Goal: Task Accomplishment & Management: Use online tool/utility

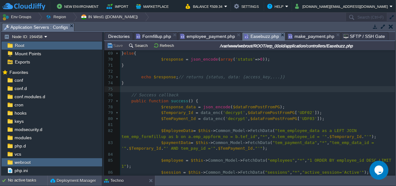
scroll to position [1470, 0]
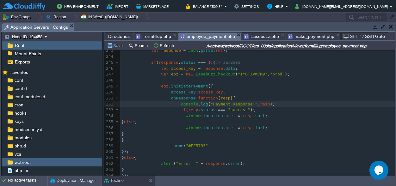
click at [206, 35] on span "employee_payment.php" at bounding box center [207, 37] width 55 height 8
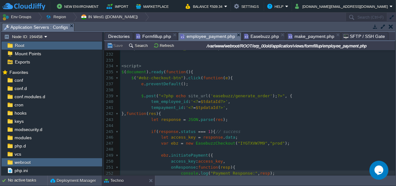
scroll to position [1412, 0]
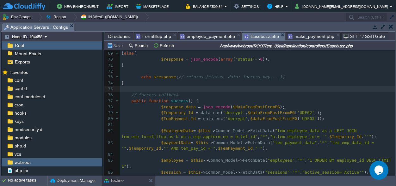
click at [248, 35] on span "Easebuzz.php" at bounding box center [261, 37] width 35 height 8
click at [195, 36] on span "employee_payment.php" at bounding box center [207, 37] width 55 height 8
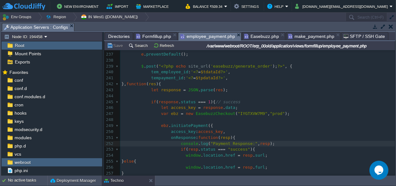
scroll to position [0, 0]
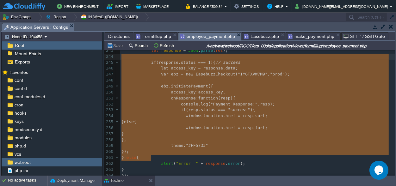
type textarea "if(response.status === 1){ // success let access_key = [DOMAIN_NAME]; var ebz =…"
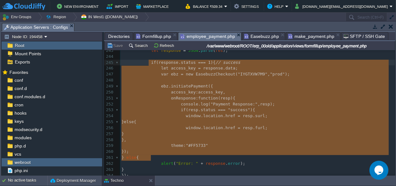
drag, startPoint x: 151, startPoint y: 157, endPoint x: 148, endPoint y: 66, distance: 91.2
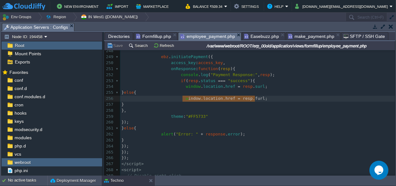
type textarea "window.location.href = resp.furl;"
drag, startPoint x: 260, startPoint y: 99, endPoint x: 181, endPoint y: 98, distance: 79.1
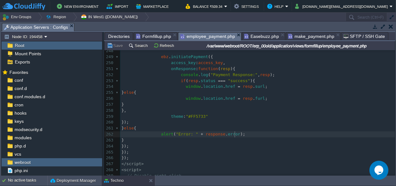
click at [238, 134] on pre "alert ( "Error: " + response . error );" at bounding box center [257, 135] width 275 height 6
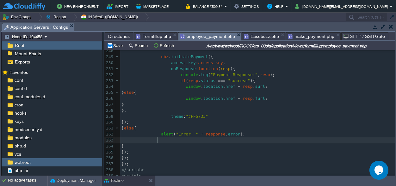
paste textarea ");"
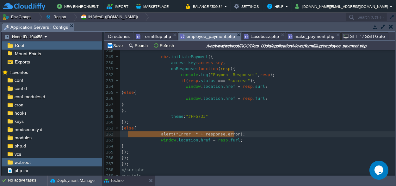
type textarea "alert("Error: " + response.error);"
drag, startPoint x: 243, startPoint y: 132, endPoint x: 127, endPoint y: 135, distance: 116.5
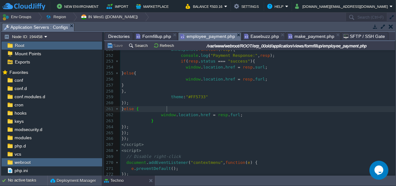
scroll to position [1530, 0]
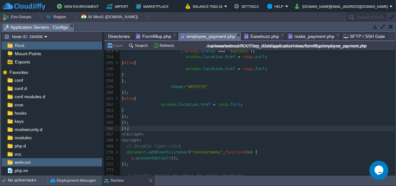
click at [130, 129] on div "xxxxxxxxxx 243 let response = JSON . parse ( res ); 244 ​ 245 if ( response . s…" at bounding box center [257, 111] width 275 height 245
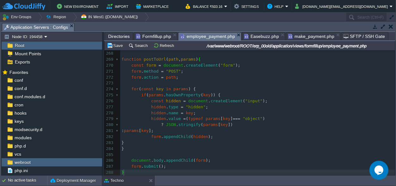
scroll to position [1588, 0]
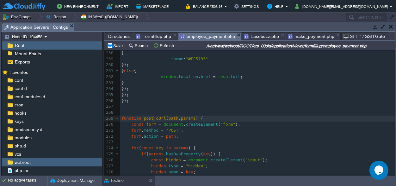
type textarea "postToUrl"
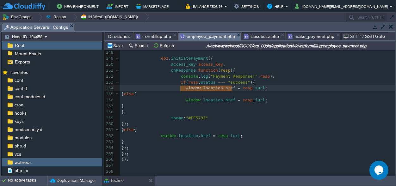
drag, startPoint x: 232, startPoint y: 89, endPoint x: 181, endPoint y: 88, distance: 50.3
paste textarea "("
type textarea "("
type textarea ",)"
type textarea "resp"
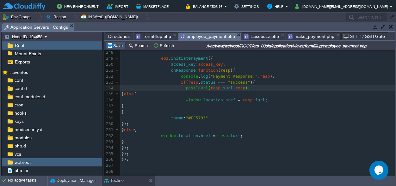
click at [120, 46] on button "Save" at bounding box center [116, 46] width 18 height 6
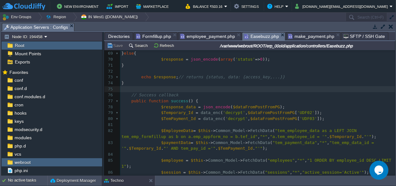
scroll to position [436, 0]
click at [255, 37] on span "Easebuzz.php" at bounding box center [261, 37] width 35 height 8
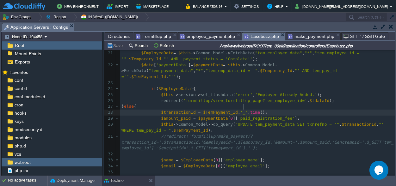
click at [245, 107] on div "$EmployeeData = $this -> Common_Model -> FetchData ( "tem_employee_data" , "*" …" at bounding box center [257, 89] width 275 height 316
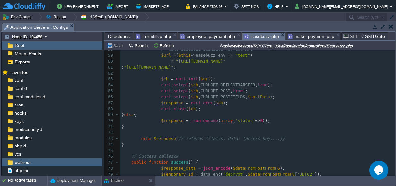
scroll to position [446, 0]
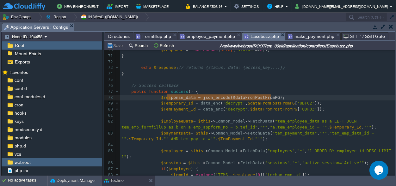
type textarea "$response_data = json_encode($dataFromPostFromPG);"
drag, startPoint x: 280, startPoint y: 97, endPoint x: 158, endPoint y: 99, distance: 121.8
type textarea "json_encode($dataFromPostFromPG);"
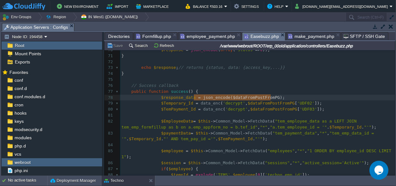
scroll to position [0, 74]
drag, startPoint x: 273, startPoint y: 97, endPoint x: 195, endPoint y: 99, distance: 77.9
paste textarea
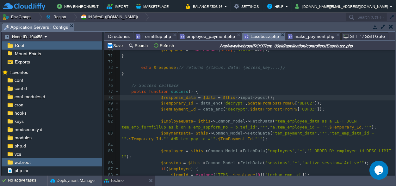
scroll to position [0, 0]
type textarea "$data ="
drag, startPoint x: 214, startPoint y: 97, endPoint x: 195, endPoint y: 97, distance: 19.0
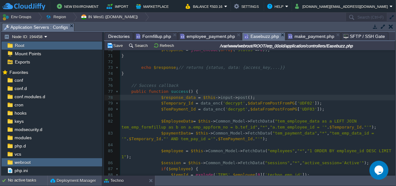
click at [294, 103] on div "xxxxxxxxxx $transactionId = $TemPayment_Id . '_' . time (); 60 ? "[URL][DOMAIN_…" at bounding box center [257, 112] width 275 height 250
type textarea "UDF02"
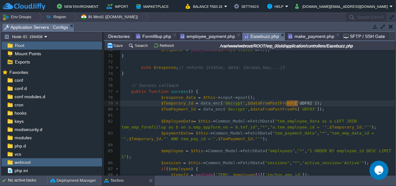
scroll to position [0, 11]
paste textarea
click at [300, 109] on span "'UDF03'" at bounding box center [308, 109] width 17 height 5
type textarea "UDF03"
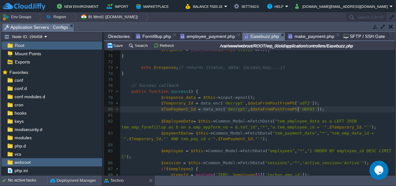
scroll to position [0, 11]
paste textarea
click at [297, 103] on span "'udf2'" at bounding box center [304, 103] width 15 height 5
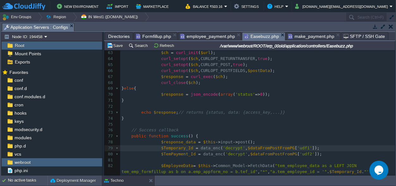
scroll to position [446, 0]
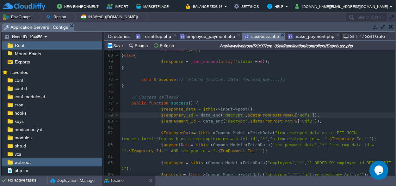
type textarea "1"
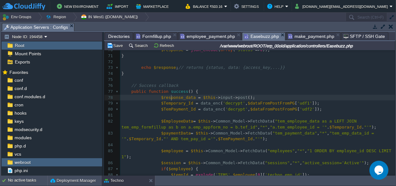
click at [171, 96] on span "$response_data" at bounding box center [178, 97] width 35 height 5
type textarea "$response_data"
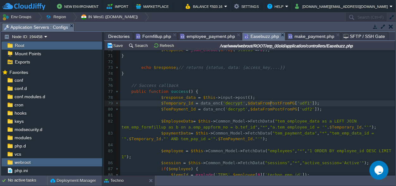
click at [270, 103] on span "$dataFromPostFromPG" at bounding box center [271, 103] width 47 height 5
type textarea "$dataFromPostFromPG"
paste textarea
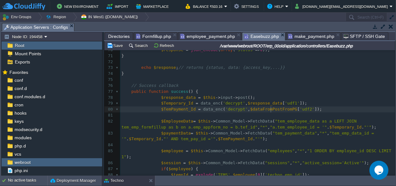
click at [271, 109] on div "xxxxxxxxxx 60 ? "[URL][DOMAIN_NAME]" 61 : "[URL][DOMAIN_NAME]" ; 62 ​ 63 $ch = …" at bounding box center [257, 112] width 275 height 250
type textarea "$dataFromPostFromPG"
paste textarea
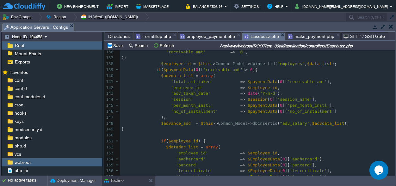
scroll to position [860, 0]
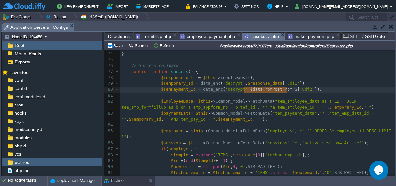
type textarea "$dataFromPostFromPG"
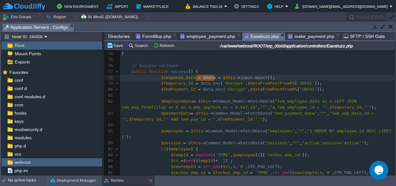
type textarea "json_encode($dataFromPostFromPG);"
click at [252, 78] on span "$dataFromPostFromPG" at bounding box center [256, 77] width 47 height 5
type textarea "$dataFromPostFromPG"
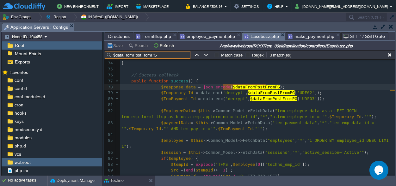
scroll to position [476, 0]
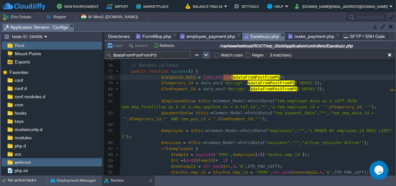
click at [205, 57] on button "button" at bounding box center [206, 55] width 6 height 6
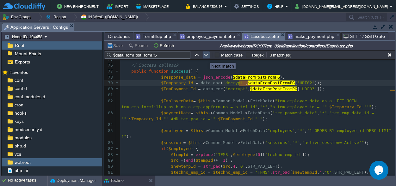
click at [205, 57] on button "button" at bounding box center [206, 55] width 6 height 6
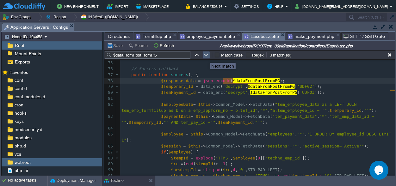
click at [205, 57] on button "button" at bounding box center [206, 55] width 6 height 6
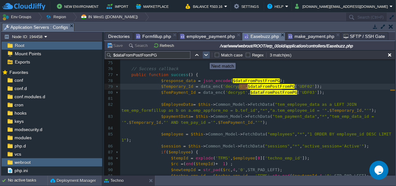
click at [205, 57] on button "button" at bounding box center [206, 55] width 6 height 6
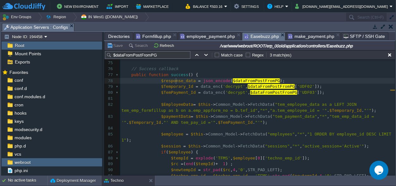
scroll to position [0, 0]
click at [175, 81] on span "$response_data" at bounding box center [178, 80] width 35 height 5
type textarea "$response_data"
type input "$response_data"
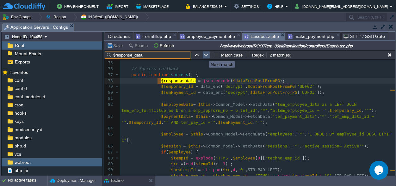
click at [204, 56] on button "button" at bounding box center [206, 55] width 6 height 6
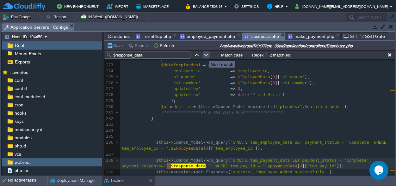
click at [204, 56] on button "button" at bounding box center [206, 55] width 6 height 6
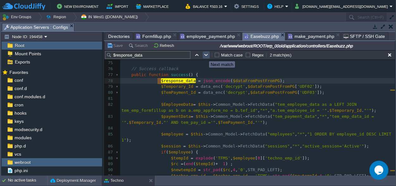
click at [204, 56] on button "button" at bounding box center [206, 55] width 6 height 6
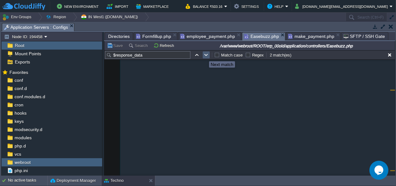
scroll to position [1705, 0]
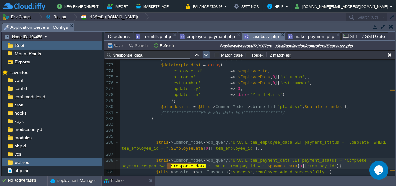
click at [204, 56] on button "button" at bounding box center [206, 55] width 6 height 6
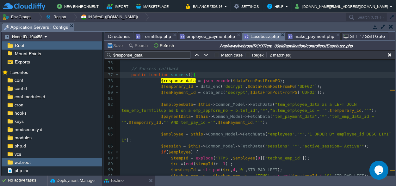
scroll to position [0, 0]
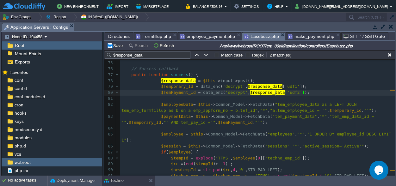
click at [175, 80] on span "$response_data" at bounding box center [178, 80] width 35 height 5
type textarea "$response_data"
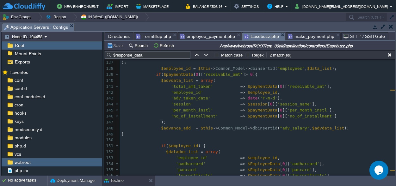
scroll to position [856, 0]
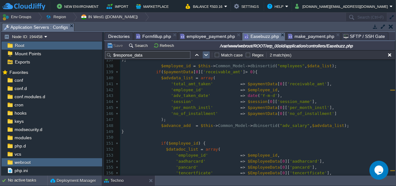
click at [208, 56] on button "button" at bounding box center [206, 55] width 6 height 6
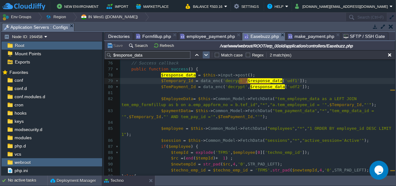
click at [205, 56] on button "button" at bounding box center [206, 55] width 6 height 6
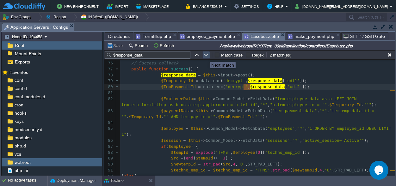
click at [205, 56] on button "button" at bounding box center [206, 55] width 6 height 6
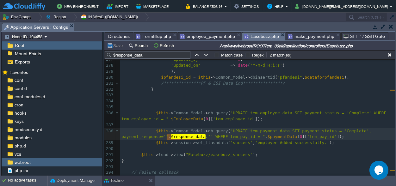
click at [198, 138] on span "$response_data" at bounding box center [188, 136] width 35 height 5
type textarea "response_data"
type textarea "enc_"
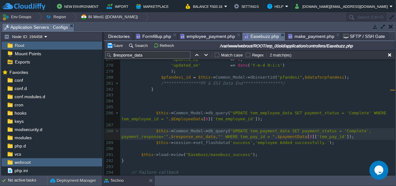
click at [180, 138] on span "$response_enc_data" at bounding box center [193, 136] width 45 height 5
type textarea "$response_enc_data"
click at [159, 126] on pre "​" at bounding box center [257, 125] width 275 height 6
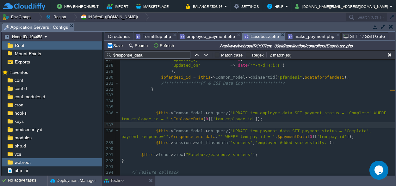
scroll to position [0, 4]
paste textarea "="
type textarea "=json_encode();"
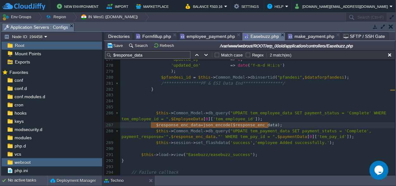
type textarea "$response_enc_data=json_encode($response_enc_data);"
drag, startPoint x: 274, startPoint y: 125, endPoint x: 152, endPoint y: 125, distance: 121.8
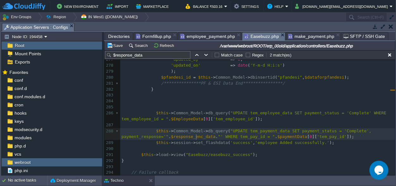
click at [195, 137] on span "$response_enc_data" at bounding box center [193, 136] width 45 height 5
type textarea "json"
click at [187, 137] on div "xxxxxxxxxx $response_data = $this -> input -> post (); 259 'int_worker' => $Emp…" at bounding box center [257, 83] width 275 height 268
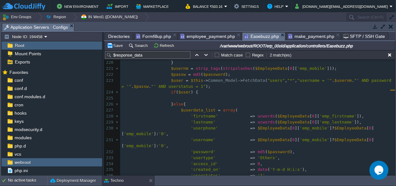
scroll to position [1468, 0]
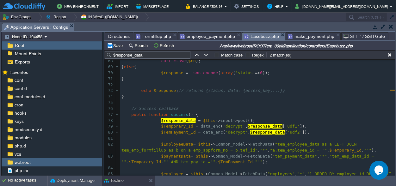
click at [247, 119] on pre "$response_data = $this -> input -> post ();" at bounding box center [257, 121] width 275 height 6
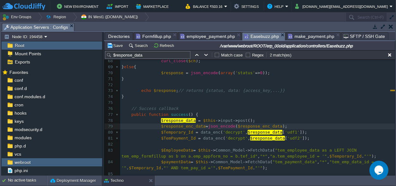
click at [178, 127] on div "xxxxxxxxxx $this -> Common_Model -> db_query ( "UPDATE tem_payment_data SET pay…" at bounding box center [257, 169] width 275 height 340
click at [175, 127] on span "$res_enc_data" at bounding box center [177, 126] width 32 height 5
type textarea "json"
click at [117, 44] on button "Save" at bounding box center [116, 46] width 18 height 6
click at [175, 128] on span "$res_json_data" at bounding box center [178, 126] width 35 height 5
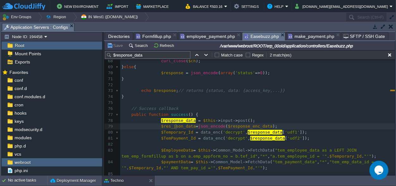
type textarea "$res_json_data"
type input "$res_json_data"
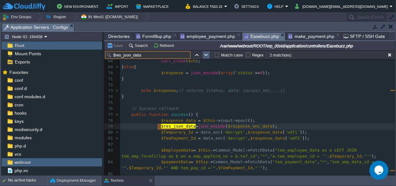
click at [203, 56] on td at bounding box center [207, 55] width 8 height 8
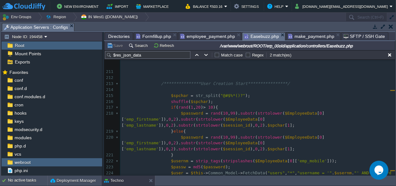
scroll to position [1280, 0]
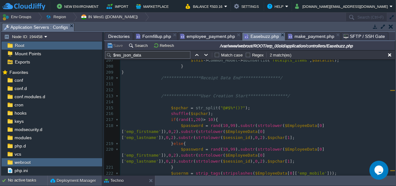
type textarea "$res_json_data"
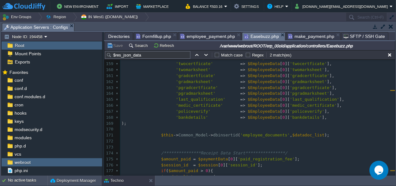
scroll to position [895, 0]
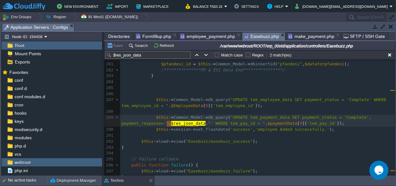
click at [202, 34] on span "employee_payment.php" at bounding box center [207, 37] width 55 height 8
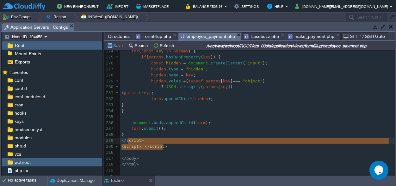
type textarea "<script> // Disable right-click document.addEventListener("contextmenu", functi…"
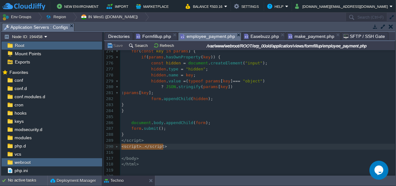
drag, startPoint x: 171, startPoint y: 140, endPoint x: 118, endPoint y: 139, distance: 53.5
click at [256, 38] on span "Easebuzz.php" at bounding box center [261, 37] width 35 height 8
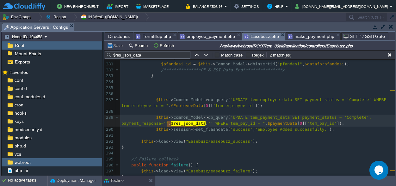
click at [301, 35] on span "make_payment.php" at bounding box center [311, 37] width 46 height 8
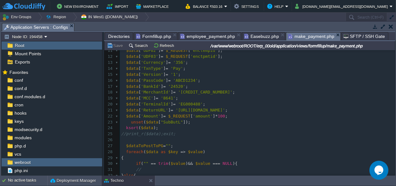
click at [253, 34] on span "Easebuzz.php" at bounding box center [261, 37] width 35 height 8
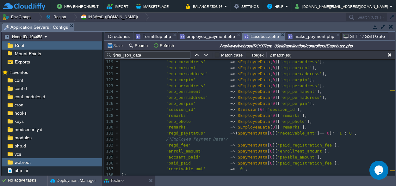
scroll to position [600, 0]
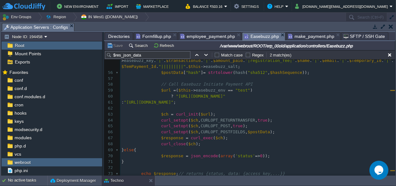
click at [296, 135] on pre "$response = curl_exec ( $ch );" at bounding box center [257, 138] width 275 height 6
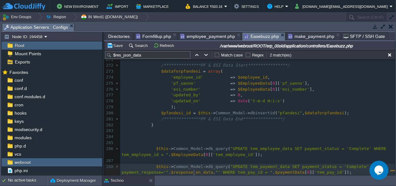
type textarea "$response_enc_data=json_encode($response_enc_data);"
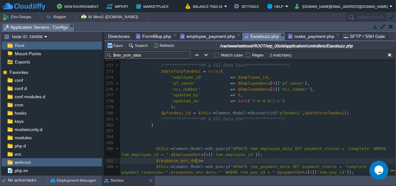
type textarea "$dataFromPostFromPG"
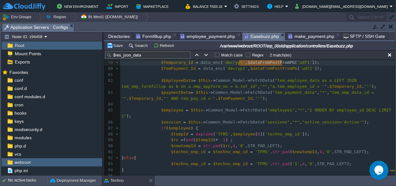
type textarea "$data ="
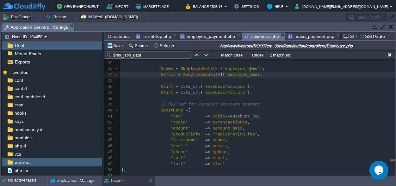
type textarea "employee_email"
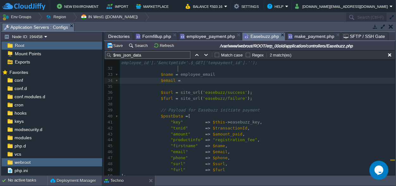
type textarea "$email"
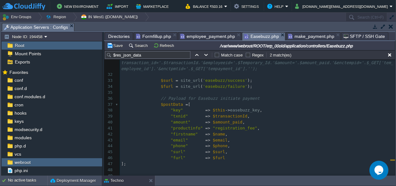
type textarea "$txnid"
type textarea "Product"
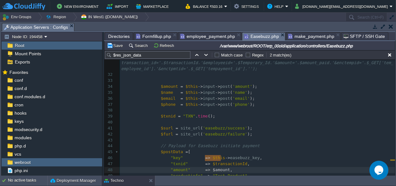
type textarea "$txnid"
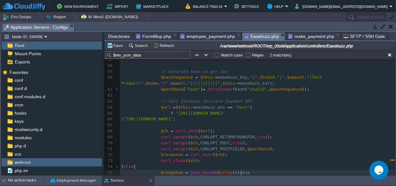
type textarea "data: {access_key,...}"
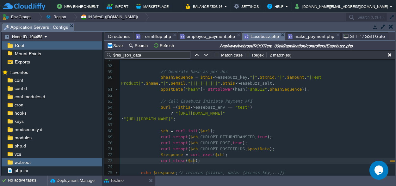
type textarea "}"
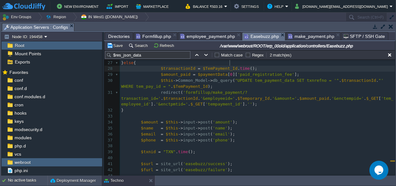
type textarea "time()."
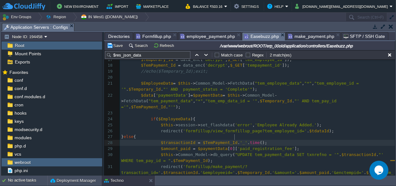
type textarea "-"
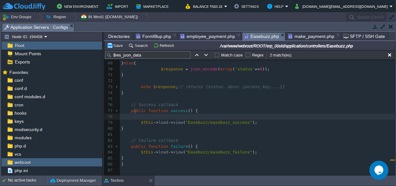
type textarea "ata[0]['tem_employee_id']); $this->Common_Model->db_query("UPDATE tem_payment_d…"
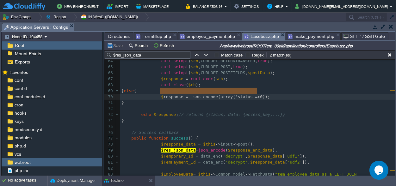
type textarea "$response = json_encode(array('status'=>0));"
drag, startPoint x: 267, startPoint y: 91, endPoint x: 158, endPoint y: 92, distance: 109.2
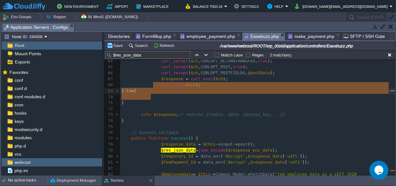
type textarea "else{ }"
drag, startPoint x: 152, startPoint y: 98, endPoint x: 151, endPoint y: 85, distance: 12.4
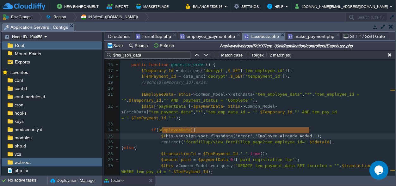
type textarea "$this->session->set_flashdata('error', 'Employee Already Added.' );"
drag, startPoint x: 311, startPoint y: 130, endPoint x: 157, endPoint y: 130, distance: 153.8
paste textarea
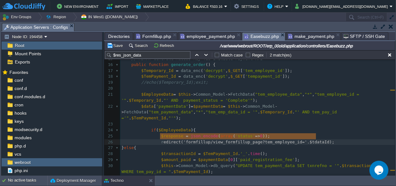
type textarea "redirect('formfillup/view_formfillup_page?tem_employee_id='.$tdataId);"
drag, startPoint x: 326, startPoint y: 135, endPoint x: 158, endPoint y: 135, distance: 168.0
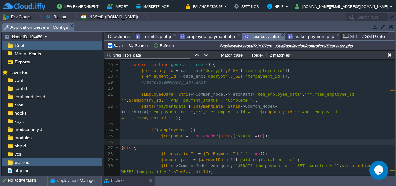
type textarea "$response = json_encode(array('status'=>0));"
drag, startPoint x: 159, startPoint y: 134, endPoint x: 105, endPoint y: 134, distance: 53.5
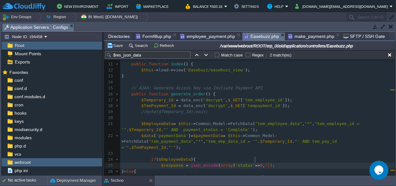
type textarea ",''"
type textarea "msg"
type textarea ":"
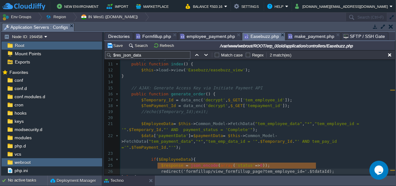
scroll to position [0, 152]
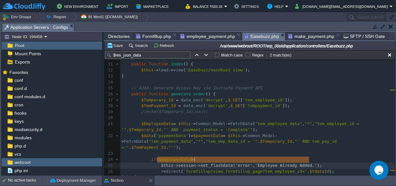
type textarea "$this->session->set_flashdata('error', 'Employee Already Added.' );"
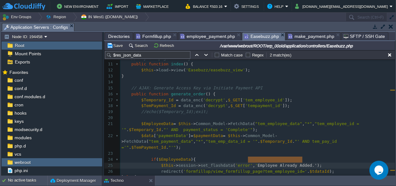
type textarea "'Employee Already Added.'"
drag, startPoint x: 303, startPoint y: 159, endPoint x: 247, endPoint y: 159, distance: 56.0
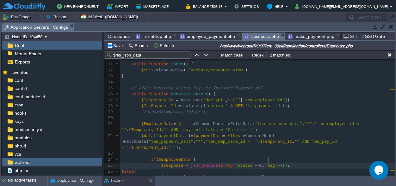
scroll to position [0, 4]
type textarea "=>"
click at [113, 44] on button "Save" at bounding box center [116, 46] width 18 height 6
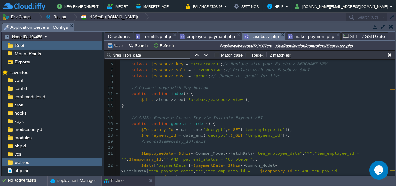
scroll to position [0, 0]
click at [251, 131] on div "xxxxxxxxxx 89 300 1 <?php 2 defined ( 'BASEPATH' ) OR exit ( 'No direct script …" at bounding box center [257, 178] width 275 height 292
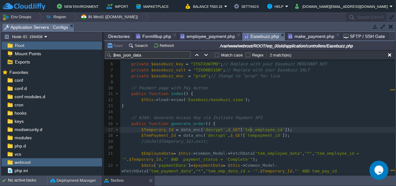
click at [251, 131] on div at bounding box center [251, 130] width 0 height 6
click at [251, 131] on div "xxxxxxxxxx 89 300 1 <?php 2 defined ( 'BASEPATH' ) OR exit ( 'No direct script …" at bounding box center [257, 178] width 275 height 292
type textarea "tem_employee_id"
paste textarea
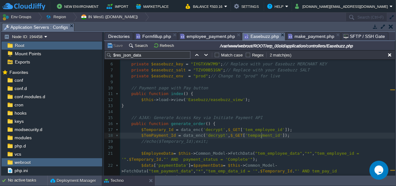
click at [261, 136] on span "'tempayment_id'" at bounding box center [263, 135] width 37 height 5
type textarea "tempayment_id"
click at [228, 129] on div "xxxxxxxxxx 89 300 $this -> Common_Model -> db_query ( "UPDATE tem_payment_data …" at bounding box center [257, 178] width 275 height 292
type textarea "$_GET"
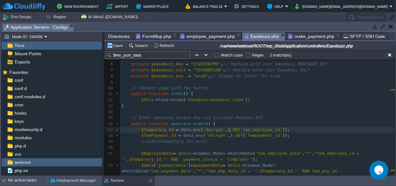
scroll to position [0, 4]
type textarea "REQUEST"
type textarea "$_REQUEST"
click at [230, 135] on span "$_GET" at bounding box center [236, 135] width 12 height 5
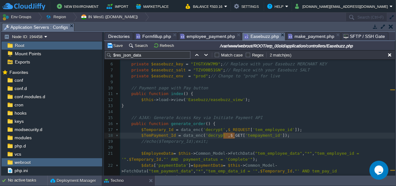
type textarea "$_GET"
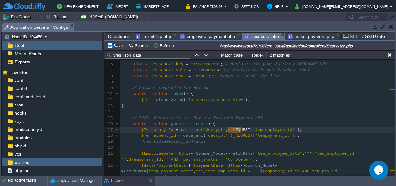
scroll to position [0, 16]
drag, startPoint x: 241, startPoint y: 128, endPoint x: 226, endPoint y: 131, distance: 15.1
type textarea "Po"
type textarea "OST"
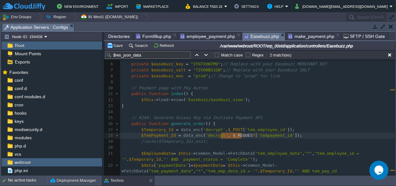
scroll to position [0, 13]
drag, startPoint x: 241, startPoint y: 136, endPoint x: 228, endPoint y: 139, distance: 13.0
type textarea "POS"
click at [119, 45] on button "Save" at bounding box center [116, 46] width 18 height 6
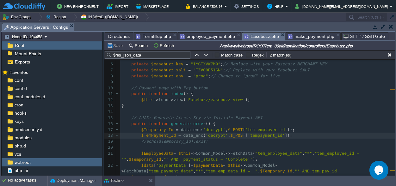
click at [202, 37] on span "employee_payment.php" at bounding box center [207, 37] width 55 height 8
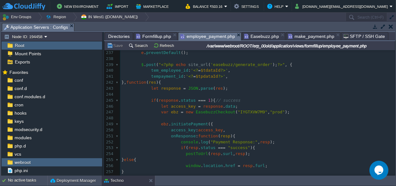
scroll to position [1424, 0]
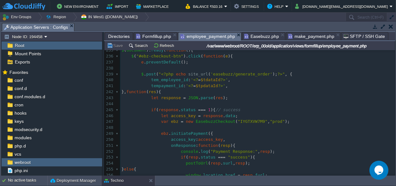
click at [150, 103] on pre "​" at bounding box center [257, 104] width 275 height 6
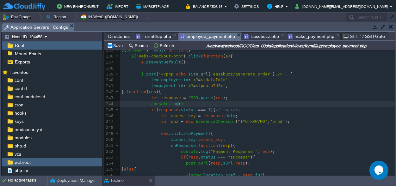
scroll to position [0, 29]
type textarea "console.log();"
click at [168, 100] on span "response" at bounding box center [171, 98] width 20 height 5
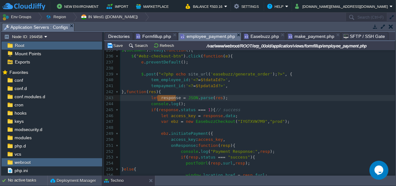
type textarea "response"
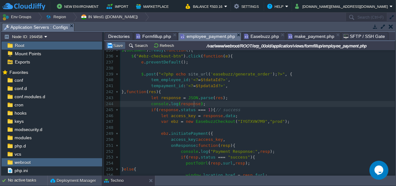
click at [118, 47] on button "Save" at bounding box center [116, 46] width 18 height 6
click at [263, 37] on span "Easebuzz.php" at bounding box center [261, 37] width 35 height 8
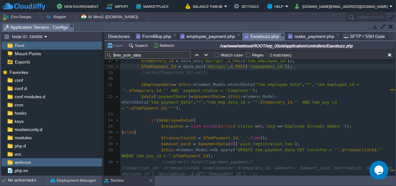
scroll to position [89, 0]
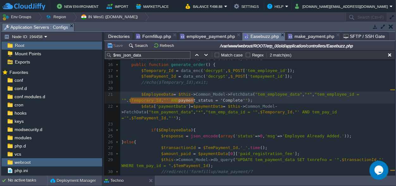
type textarea "payment_status = 'Complete'"
drag, startPoint x: 194, startPoint y: 99, endPoint x: 134, endPoint y: 100, distance: 60.1
type textarea "AND"
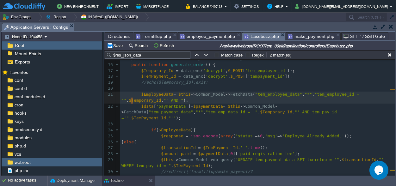
scroll to position [0, 11]
drag, startPoint x: 132, startPoint y: 99, endPoint x: 119, endPoint y: 99, distance: 13.0
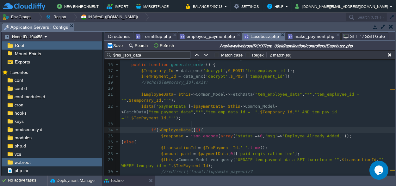
type textarea "[][]"
type textarea "0"
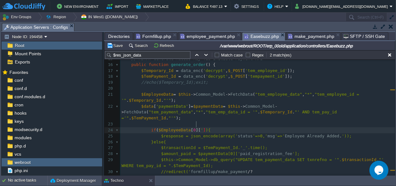
type textarea "''"
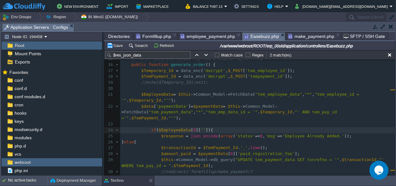
paste textarea "'"
drag, startPoint x: 257, startPoint y: 124, endPoint x: 235, endPoint y: 125, distance: 21.5
type textarea "'Complete'"
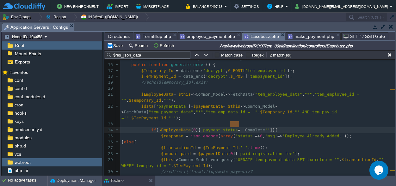
type textarea "= 'Complete'"
drag, startPoint x: 229, startPoint y: 125, endPoint x: 257, endPoint y: 125, distance: 27.5
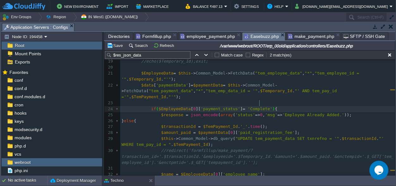
scroll to position [118, 0]
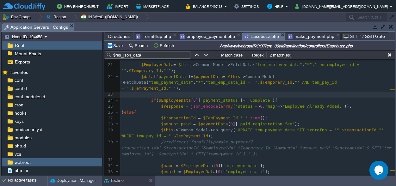
click at [139, 92] on pre at bounding box center [257, 95] width 275 height 6
type textarea "if()"
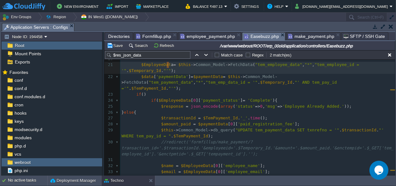
scroll to position [0, 29]
type textarea "$EmployeeData"
drag, startPoint x: 169, startPoint y: 64, endPoint x: 164, endPoint y: 65, distance: 4.8
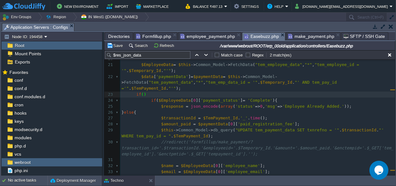
paste textarea "{"
type textarea "{"
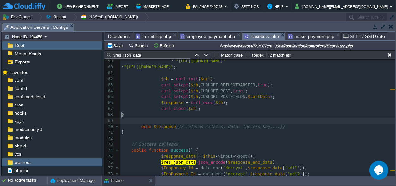
click at [143, 118] on pre "​" at bounding box center [257, 121] width 275 height 6
type textarea "}"
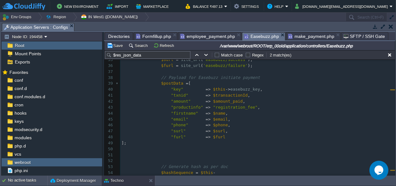
scroll to position [209, 0]
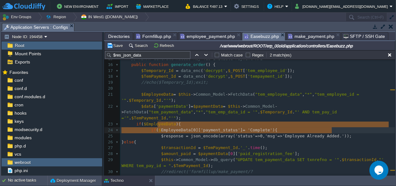
type textarea "$response = json_encode(array('status'=>0,'msg'=>'Employee Already Added.'));"
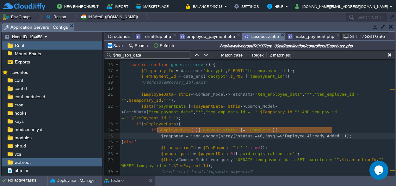
drag, startPoint x: 340, startPoint y: 129, endPoint x: 157, endPoint y: 130, distance: 183.2
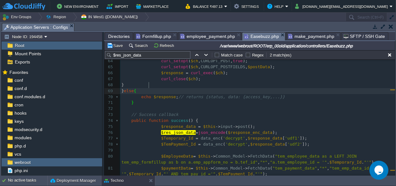
type textarea "else{}"
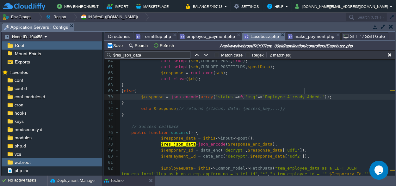
click at [304, 95] on span "'Employee Already Added.'" at bounding box center [294, 97] width 62 height 5
click at [303, 92] on div "xxxxxxxxxx 89 300 $this -> Common_Model -> db_query ( "UPDATE tem_payment_data …" at bounding box center [257, 67] width 275 height 376
type textarea "Already Added"
drag, startPoint x: 303, startPoint y: 92, endPoint x: 273, endPoint y: 93, distance: 29.8
type textarea "Details N"
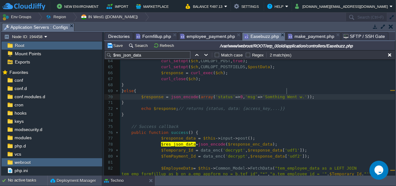
type textarea "Somthing Went wr"
type textarea "Wrong"
click at [117, 45] on button "Save" at bounding box center [116, 46] width 18 height 6
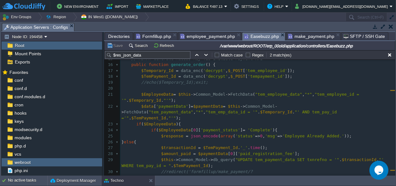
scroll to position [0, 0]
click at [235, 124] on div "xxxxxxxxxx 89 300 $response = json_encode ( array ( 'status' => 0 , 'msg' => 'S…" at bounding box center [257, 157] width 275 height 322
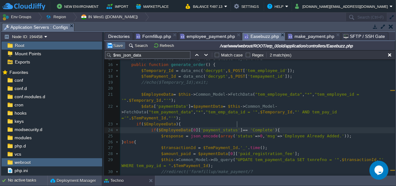
type textarea "="
drag, startPoint x: 115, startPoint y: 46, endPoint x: 125, endPoint y: 50, distance: 10.5
click at [115, 46] on button "Save" at bounding box center [116, 46] width 18 height 6
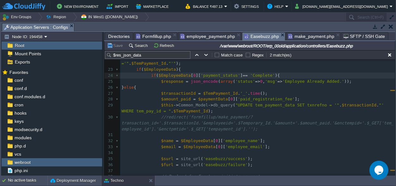
scroll to position [121, 0]
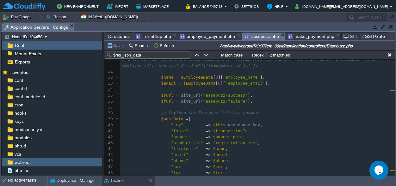
click at [213, 149] on div "xxxxxxxxxx 89 300 12 $this -> load -> view ( 'Easebuzz/easebuzz_view' ); 13 } 1…" at bounding box center [257, 108] width 275 height 376
type textarea "$phone"
click at [262, 81] on pre "$email = $EmployeeData [ 0 ][ 'employee_email' ];" at bounding box center [257, 84] width 275 height 6
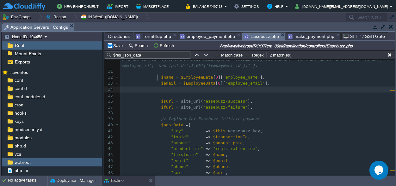
paste textarea
type textarea "="
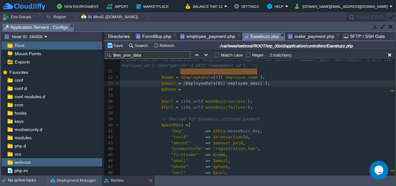
type textarea "$EmployeeData[0]['employee_email'];"
drag, startPoint x: 260, startPoint y: 72, endPoint x: 178, endPoint y: 73, distance: 82.3
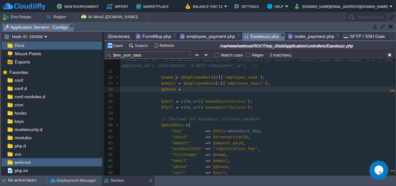
click at [180, 87] on pre "$phone =" at bounding box center [257, 90] width 275 height 6
click at [232, 87] on span "'employee_email'" at bounding box center [246, 89] width 40 height 5
type textarea "employee_email"
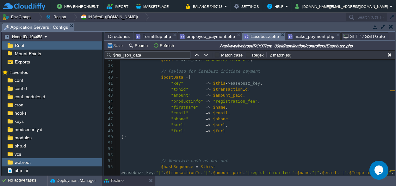
scroll to position [237, 0]
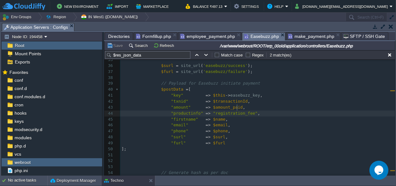
click at [237, 111] on span ""registration_fee"" at bounding box center [235, 113] width 45 height 5
click at [213, 111] on span ""registration fee"" at bounding box center [235, 113] width 45 height 5
type textarea "R"
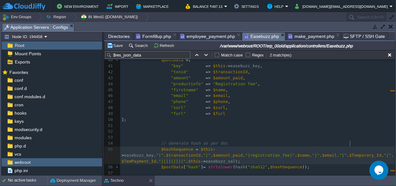
click at [295, 153] on span ""|registration_fee|"" at bounding box center [270, 155] width 50 height 5
type textarea "R"
click at [377, 147] on pre "$hashSequence = $this -> easebuzz_key . "|" . $transactionId . "|" . $amount_pa…" at bounding box center [257, 156] width 275 height 18
click at [377, 145] on div "xxxxxxxxxx 89 300 $this -> Common_Model -> db_query ( "UPDATE tem_payment_data …" at bounding box center [257, 129] width 275 height 346
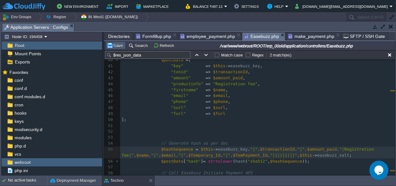
click at [111, 44] on button "Save" at bounding box center [116, 46] width 18 height 6
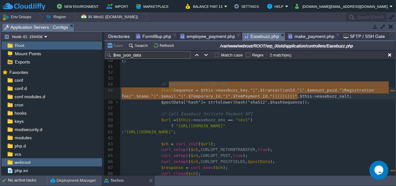
scroll to position [5, 176]
drag, startPoint x: 312, startPoint y: 97, endPoint x: 159, endPoint y: 85, distance: 154.2
type textarea "$hashSequence = $this->easebuzz_key . "|" . $transactionId . "|" . $amount_paid…"
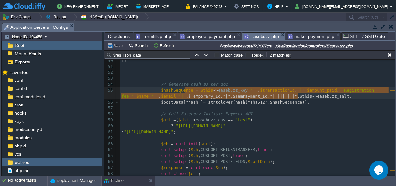
scroll to position [5, 176]
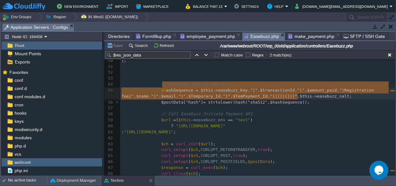
type textarea "$hashSequence = $this->easebuzz_key . "|" . $transactionId . "|" . $amount_paid…"
drag, startPoint x: 310, startPoint y: 97, endPoint x: 160, endPoint y: 86, distance: 149.8
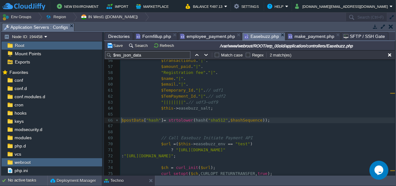
scroll to position [0, 0]
click at [121, 121] on pre "$postData [ "hash" ] = strtolower ( hash ( "sha512" , $hashSequence ));" at bounding box center [257, 121] width 275 height 6
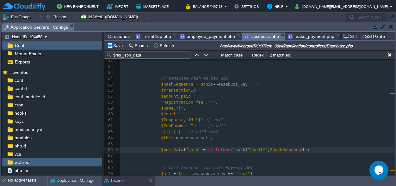
scroll to position [355, 0]
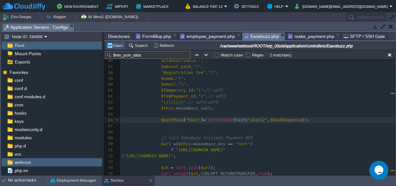
click at [119, 44] on button "Save" at bounding box center [116, 46] width 18 height 6
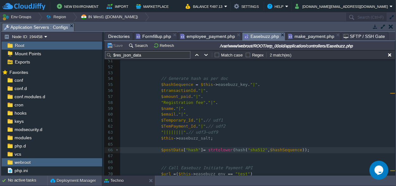
scroll to position [296, 0]
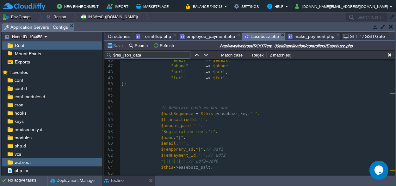
click at [218, 77] on div "xxxxxxxxxx 89 300 $this -> Common_Model -> db_query ( "UPDATE tem_payment_data …" at bounding box center [257, 174] width 275 height 292
type textarea ","
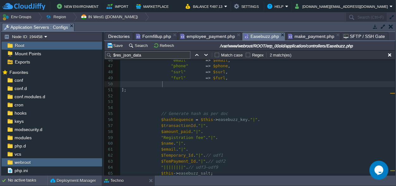
scroll to position [0, 0]
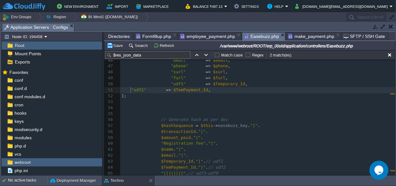
click at [130, 90] on span at bounding box center [127, 90] width 10 height 5
click at [242, 88] on pre ""udf2" => $TemPayment_Id ," at bounding box center [257, 90] width 275 height 6
click at [117, 44] on button "Save" at bounding box center [116, 46] width 18 height 6
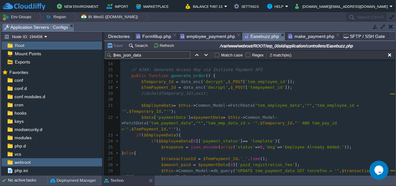
scroll to position [89, 0]
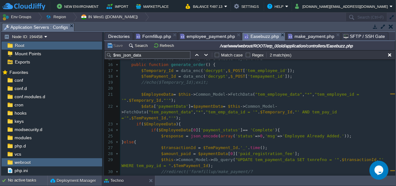
click at [253, 148] on div "xxxxxxxxxx 89 300 "udf2" => $TemPayment_Id 1 <?php 2 defined ( 'BASEPATH' ) OR …" at bounding box center [257, 139] width 275 height 334
type textarea "paid_registration_fee"
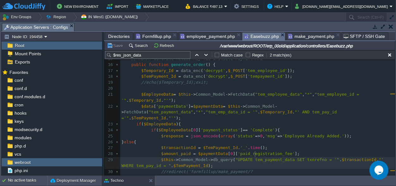
scroll to position [0, 0]
click at [254, 158] on span ""UPDATE tem_payment_data SET txnrefno = '"" at bounding box center [287, 160] width 104 height 5
type textarea "tem_payment_data"
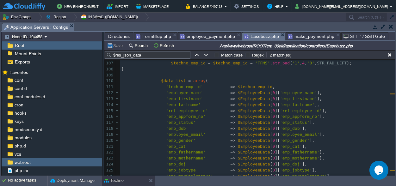
scroll to position [680, 0]
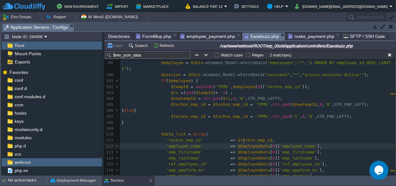
click at [244, 142] on div "xxxxxxxxxx 89 300 $this -> Common_Model -> db_query ( "UPDATE tem_payment_data …" at bounding box center [257, 138] width 275 height 322
type textarea "$EmployeeData"
type input "$EmployeeData"
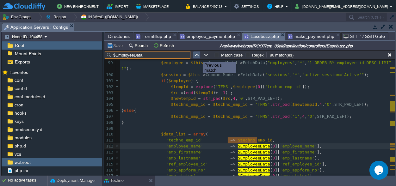
click at [198, 56] on button "button" at bounding box center [197, 55] width 6 height 6
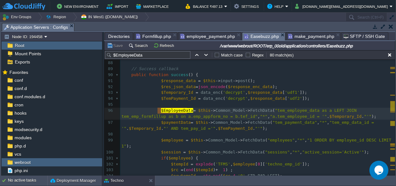
click at [246, 80] on pre "$response_data = $this -> input -> post ();" at bounding box center [257, 81] width 275 height 6
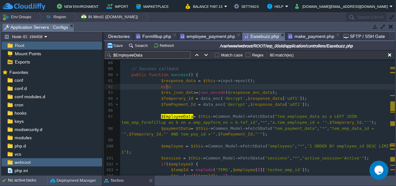
type textarea "echo"
click at [177, 81] on div "xxxxxxxxxx 89 300 $this -> Common_Model -> db_query ( "UPDATE tem_employee_data…" at bounding box center [257, 138] width 275 height 370
type textarea "$response_data"
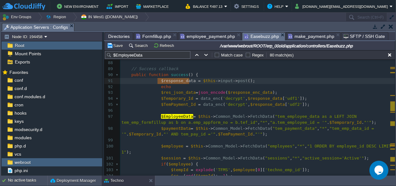
click at [175, 85] on pre "echo" at bounding box center [257, 87] width 275 height 6
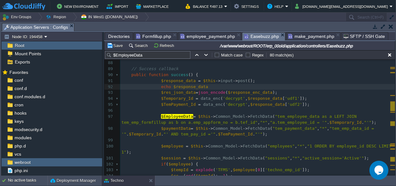
click at [171, 86] on span at bounding box center [172, 86] width 3 height 5
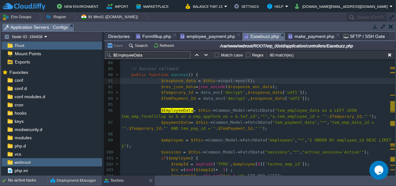
click at [273, 85] on pre "$res_json_data = json_encode ( $response_enc_data );" at bounding box center [257, 87] width 275 height 6
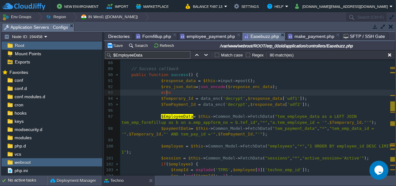
type textarea "echo"
click at [186, 88] on span "$res_json_data" at bounding box center [178, 86] width 35 height 5
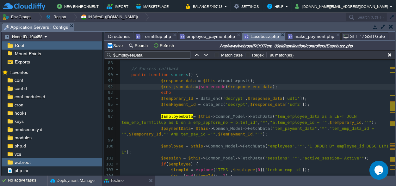
type textarea "$res_json_data"
click at [183, 92] on pre "echo" at bounding box center [257, 93] width 275 height 6
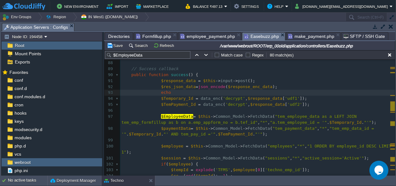
paste textarea ";"
type textarea ";exit;"
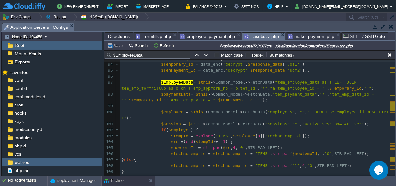
scroll to position [573, 0]
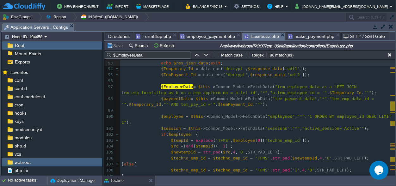
click at [197, 32] on div "Tasks Activity Log Archive Git / SVN Application Servers : Configs" at bounding box center [198, 27] width 394 height 9
click at [197, 36] on span "employee_payment.php" at bounding box center [207, 37] width 55 height 8
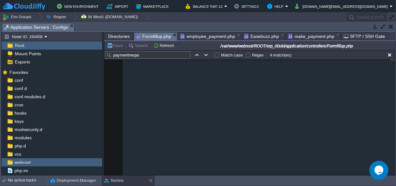
scroll to position [7940, 0]
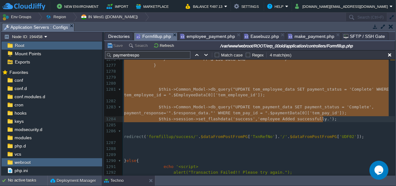
click at [149, 33] on span "Formfillup.php" at bounding box center [153, 37] width 35 height 8
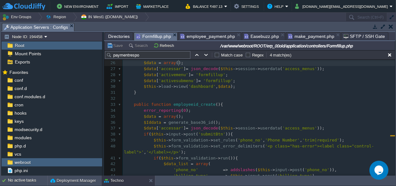
scroll to position [574, 0]
click at [249, 37] on span "Easebuzz.php" at bounding box center [261, 37] width 35 height 8
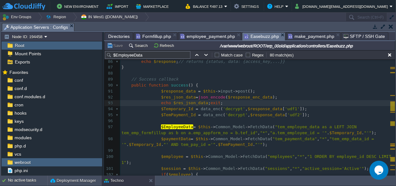
scroll to position [544, 0]
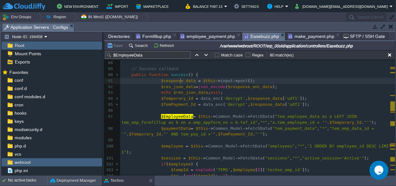
click at [179, 80] on span "$response_data" at bounding box center [178, 80] width 35 height 5
type textarea "$response_data"
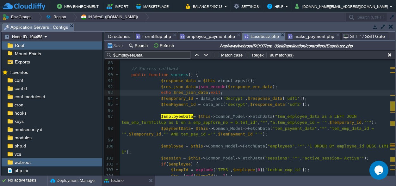
scroll to position [0, 0]
click at [193, 93] on span "$res_json_data" at bounding box center [190, 92] width 35 height 5
type textarea "$res_json_data"
drag, startPoint x: 169, startPoint y: 92, endPoint x: 158, endPoint y: 93, distance: 10.4
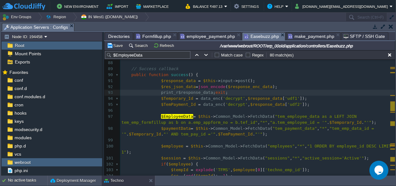
type textarea "print_r("
type textarea ")"
type textarea "echo "";"
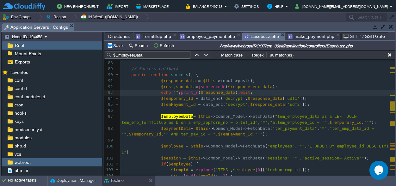
scroll to position [0, 0]
type textarea "<pt"
type textarea "re>"
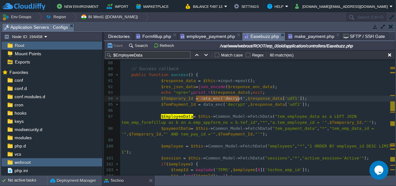
type textarea "data_enc('decrypt',"
drag, startPoint x: 239, startPoint y: 98, endPoint x: 195, endPoint y: 99, distance: 44.0
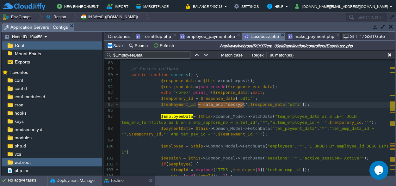
type textarea "data_enc('decrypt',"
click at [262, 109] on pre at bounding box center [257, 111] width 275 height 6
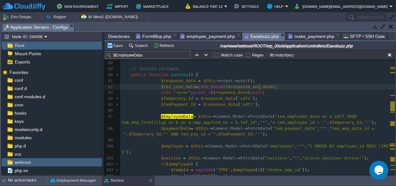
click at [170, 81] on div "xxxxxxxxxx 89 300 $this -> Common_Model -> db_query ( "UPDATE tem_employee_data…" at bounding box center [257, 120] width 275 height 286
type textarea "$response_data"
click at [238, 87] on div "xxxxxxxxxx 89 300 $this -> Common_Model -> db_query ( "UPDATE tem_employee_data…" at bounding box center [257, 120] width 275 height 286
type textarea "$response_enc_data"
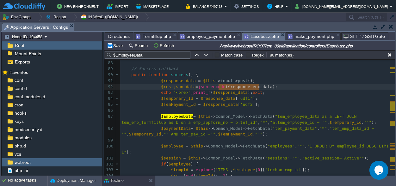
paste textarea
type textarea "$res_json_data"
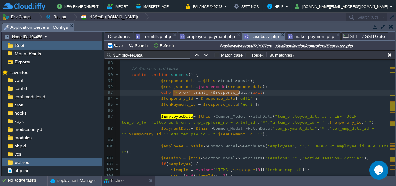
type textarea ""<pre>";print_r($response_data)"
drag, startPoint x: 239, startPoint y: 92, endPoint x: 169, endPoint y: 93, distance: 69.3
click at [119, 45] on button "Save" at bounding box center [116, 46] width 18 height 6
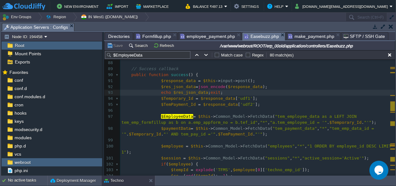
click at [285, 115] on div "xxxxxxxxxx 89 300 $this -> Common_Model -> db_query ( "UPDATE tem_employee_data…" at bounding box center [257, 120] width 275 height 286
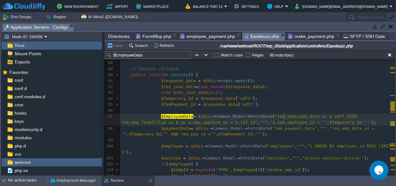
type textarea "tem_employee_data"
click at [275, 129] on span ""tem_payment_data"" at bounding box center [294, 128] width 45 height 5
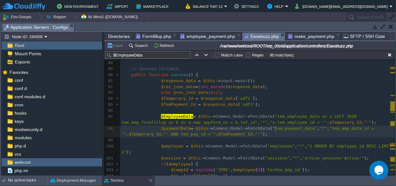
type textarea "tem_payment_data"
type textarea "$paymentData"
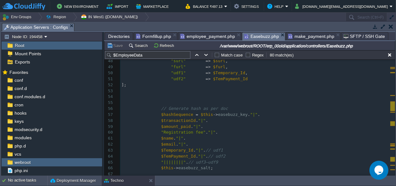
scroll to position [248, 0]
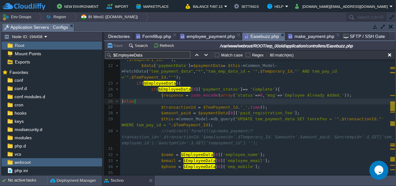
drag, startPoint x: 164, startPoint y: 96, endPoint x: 175, endPoint y: 102, distance: 12.6
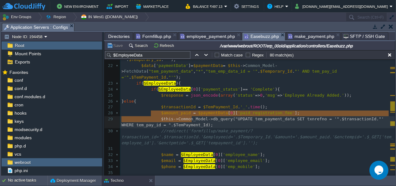
type textarea "$this->Common_Model->db_query("UPDATE tem_payment_data SET txnrefno = '".$trans…"
drag, startPoint x: 196, startPoint y: 119, endPoint x: 152, endPoint y: 111, distance: 44.1
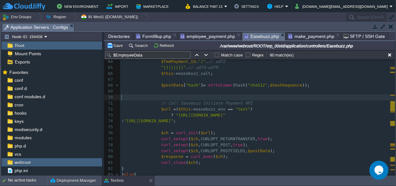
click at [160, 96] on pre "​" at bounding box center [257, 98] width 275 height 6
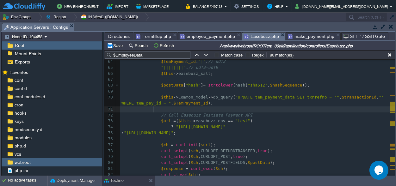
click at [361, 96] on span ""' WHERE tem_pay_id = "" at bounding box center [254, 100] width 265 height 11
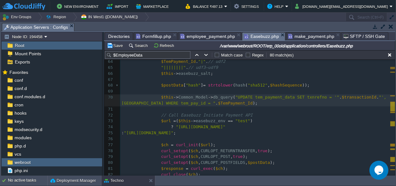
scroll to position [0, 18]
type textarea ",txnhash="
click at [245, 101] on span ""',txnhash= WHERE tem_pay_id = "" at bounding box center [205, 103] width 79 height 5
click at [386, 97] on div "xxxxxxxxxx 89 300 $this -> Common_Model -> db_query ( "UPDATE tem_employee_data…" at bounding box center [257, 92] width 275 height 304
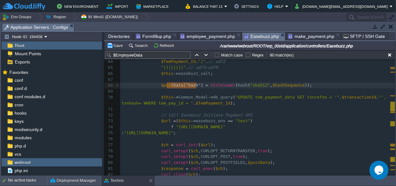
type textarea "$postData["hash"]"
drag, startPoint x: 197, startPoint y: 85, endPoint x: 156, endPoint y: 84, distance: 41.2
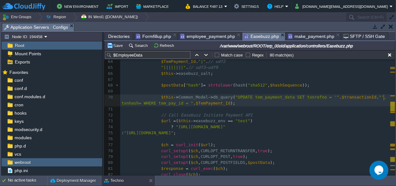
click at [385, 98] on div "xxxxxxxxxx 89 300 $this -> Common_Model -> db_query ( "UPDATE tem_employee_data…" at bounding box center [257, 92] width 275 height 304
type textarea "''"
click at [386, 96] on span ""', txnhash='' WHERE tem_pay_id = "" at bounding box center [255, 100] width 267 height 11
type textarea """"
type textarea ".."
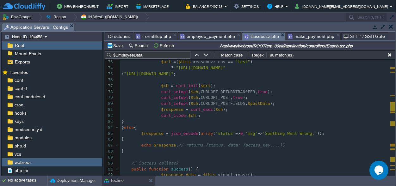
scroll to position [473, 0]
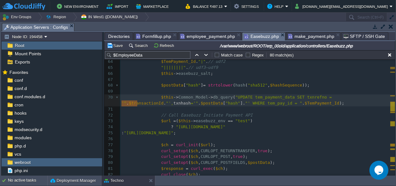
type textarea "txnhash"
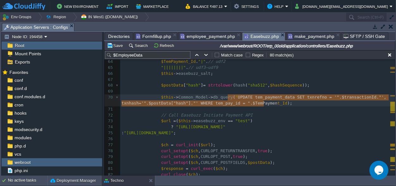
scroll to position [5, 32]
type textarea "UPDATE tem_payment_data SET txnrefno = '".$transactionId."', txnhash='".$postDa…"
drag, startPoint x: 227, startPoint y: 97, endPoint x: 272, endPoint y: 104, distance: 45.6
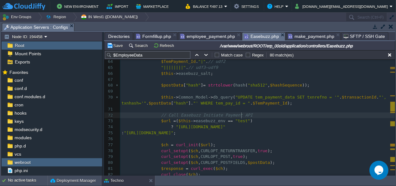
click at [288, 114] on pre "// Call Easebuzz Initiate Payment API" at bounding box center [257, 116] width 275 height 6
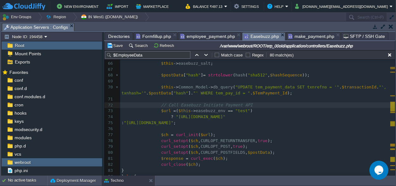
scroll to position [396, 0]
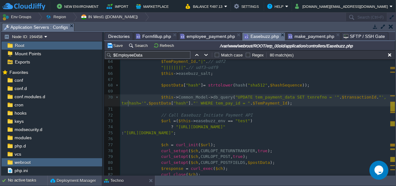
click at [129, 104] on div "xxxxxxxxxx 89 300 $this -> Common_Model -> db_query ( "UPDATE tem_employee_data…" at bounding box center [257, 134] width 275 height 388
type textarea "txnhash"
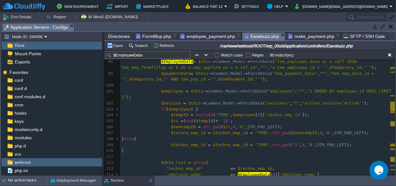
scroll to position [603, 0]
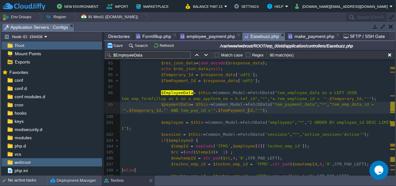
click at [259, 112] on pre "$paymentData = $this -> Common_Model -> FetchData ( "tem_payment_data" , "*" , …" at bounding box center [257, 108] width 275 height 12
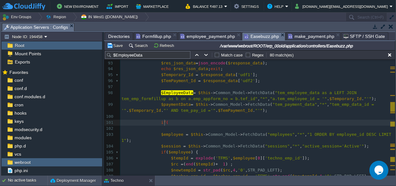
type textarea "if()"
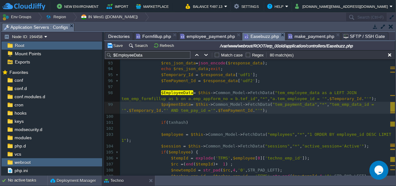
click at [169, 106] on span "$paymentData" at bounding box center [176, 104] width 30 height 5
type textarea "$paymentData"
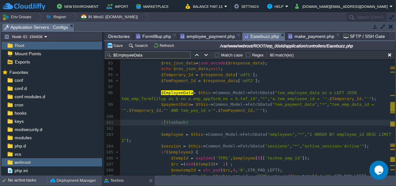
scroll to position [0, 0]
paste textarea "["
type textarea "['"
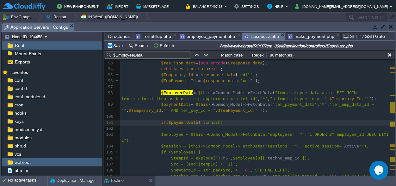
scroll to position [0, 0]
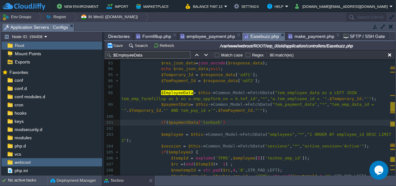
type textarea "']"
type textarea "[]"
type textarea "0"
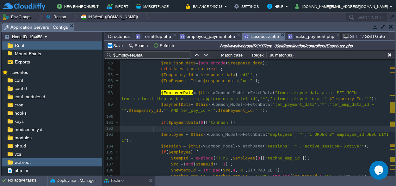
click at [255, 128] on pre at bounding box center [257, 129] width 275 height 6
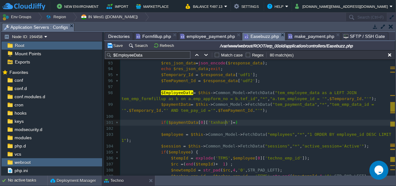
type textarea "=="
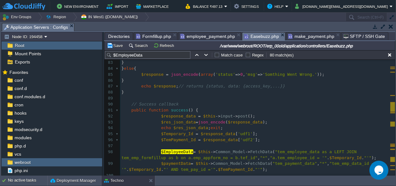
click at [172, 116] on div "xxxxxxxxxx 89 300 $this -> Common_Model -> db_query ( "UPDATE tem_employee_data…" at bounding box center [257, 179] width 275 height 250
type textarea "$response_data"
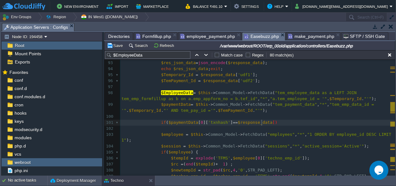
type textarea "[]"
click at [272, 122] on span "[" at bounding box center [273, 122] width 3 height 5
type textarea "''"
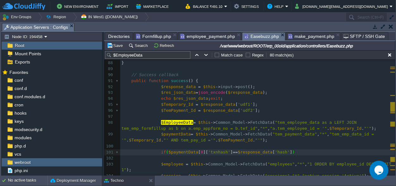
type textarea "{"
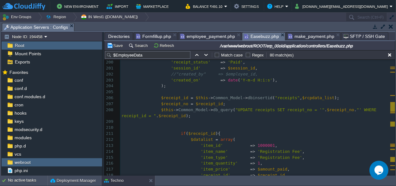
scroll to position [1368, 0]
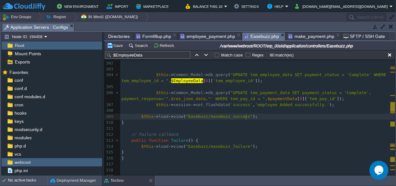
click at [265, 114] on pre "$this -> load -> view ( "Easebuzz/easebuzz_success" );" at bounding box center [257, 117] width 275 height 6
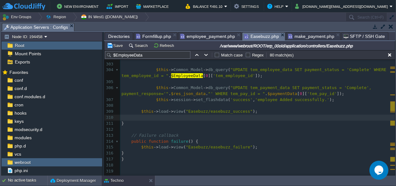
type textarea "}"
type textarea "else{}"
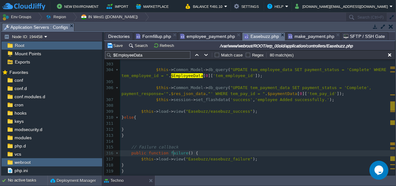
click at [173, 152] on div "xxxxxxxxxx 89 300 'username' => $EmployeeData [ 0 ][ 'emp_mobile' ] ? $Employee…" at bounding box center [257, 49] width 275 height 286
type textarea "failure"
click at [147, 124] on span at bounding box center [142, 123] width 40 height 5
type textarea "redirect();"
click at [189, 111] on span ""Easebuzz/easebuzz_success"" at bounding box center [219, 111] width 67 height 5
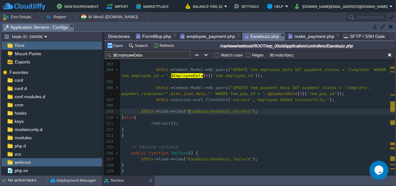
type textarea "Easebuzz"
type textarea "''"
paste textarea "/"
type textarea "/"
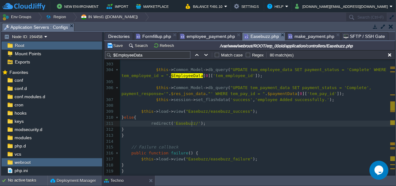
scroll to position [0, 2]
paste textarea
click at [223, 125] on span ");" at bounding box center [220, 123] width 5 height 5
click at [148, 123] on span at bounding box center [137, 123] width 30 height 5
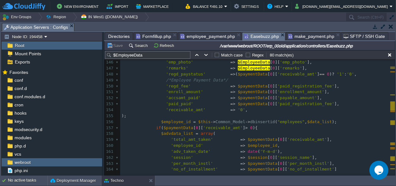
scroll to position [879, 0]
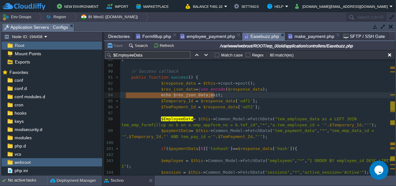
type textarea "echo $res_json_data;exit;"
drag, startPoint x: 218, startPoint y: 96, endPoint x: 102, endPoint y: 94, distance: 116.8
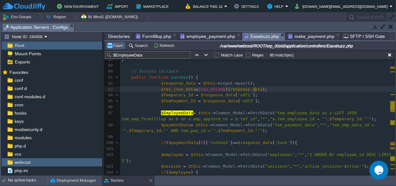
click at [117, 45] on button "Save" at bounding box center [116, 46] width 18 height 6
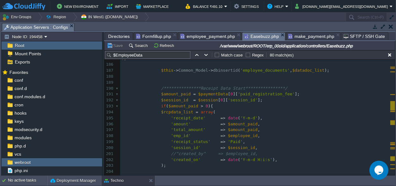
scroll to position [1139, 0]
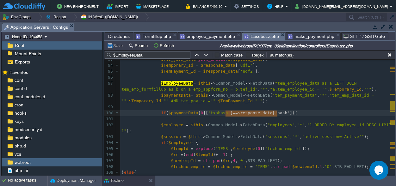
type textarea "$response_data['hash']"
drag, startPoint x: 277, startPoint y: 113, endPoint x: 228, endPoint y: 113, distance: 48.7
click at [160, 105] on pre at bounding box center [257, 107] width 275 height 6
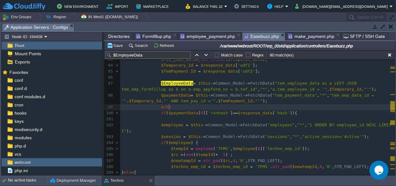
paste textarea ";"
type textarea "echo ;exit;"
click at [117, 46] on button "Save" at bounding box center [116, 46] width 18 height 6
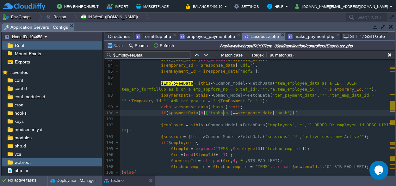
scroll to position [0, 0]
type textarea "$paymentData[0]['txnhash']"
drag, startPoint x: 223, startPoint y: 113, endPoint x: 165, endPoint y: 112, distance: 57.3
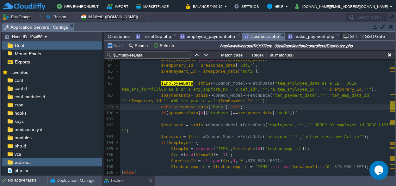
click at [221, 107] on div "xxxxxxxxxx 89 300 $this -> Common_Model -> db_query ( "UPDATE tem_employee_data…" at bounding box center [257, 69] width 275 height 334
paste textarea ";"
type textarea ";"
click at [226, 106] on span "];" at bounding box center [228, 107] width 5 height 5
type textarea ";"
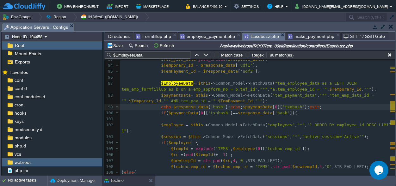
scroll to position [0, 9]
type textarea "echo """
type textarea "<br>"
click at [119, 45] on button "Save" at bounding box center [116, 46] width 18 height 6
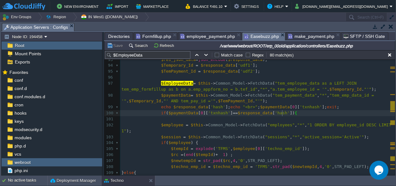
scroll to position [2, 31]
type textarea "0]['txnhash']==$response_data['hash']){"
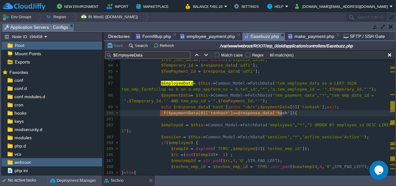
type textarea "if($paymentData[0]['txnhash']==$response_data['hash']){"
drag, startPoint x: 286, startPoint y: 114, endPoint x: 159, endPoint y: 114, distance: 127.8
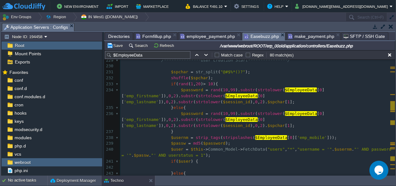
scroll to position [1553, 0]
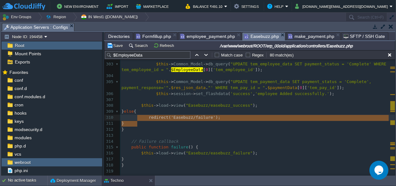
type textarea "else{ redirect('Easebuzz/failure'); }"
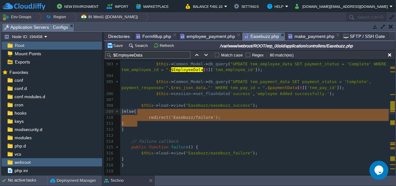
drag, startPoint x: 138, startPoint y: 124, endPoint x: 136, endPoint y: 115, distance: 9.3
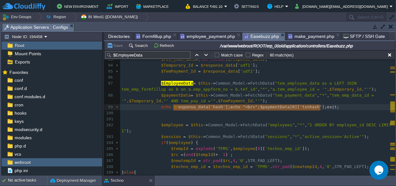
type textarea "echo $response_data['hash'];echo "<br>";$paymentData[0]['txnhash'];exit;"
drag, startPoint x: 326, startPoint y: 107, endPoint x: 155, endPoint y: 108, distance: 171.5
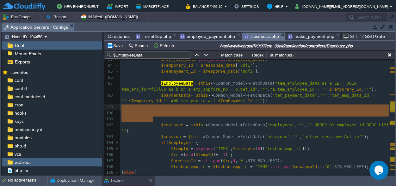
drag, startPoint x: 164, startPoint y: 119, endPoint x: 116, endPoint y: 109, distance: 49.1
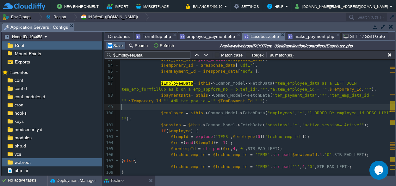
click at [115, 46] on button "Save" at bounding box center [116, 46] width 18 height 6
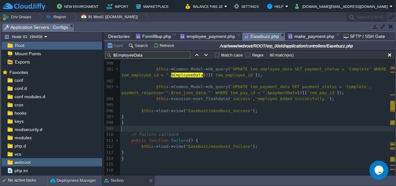
click at [315, 126] on pre "​" at bounding box center [257, 129] width 275 height 6
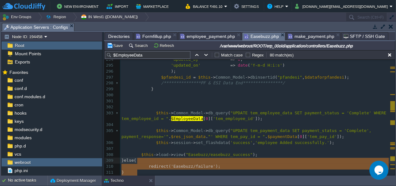
type textarea "if($paymentData[0]['txnhash']==$response_data['hash']){"
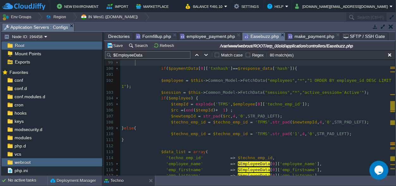
type textarea "echo $res_json_data;exit;"
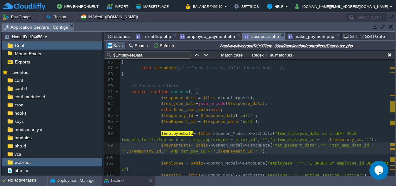
click at [120, 46] on button "Save" at bounding box center [116, 46] width 18 height 6
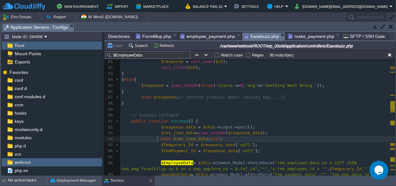
click at [157, 139] on span at bounding box center [156, 139] width 10 height 6
type textarea "//"
